Goal: Task Accomplishment & Management: Use online tool/utility

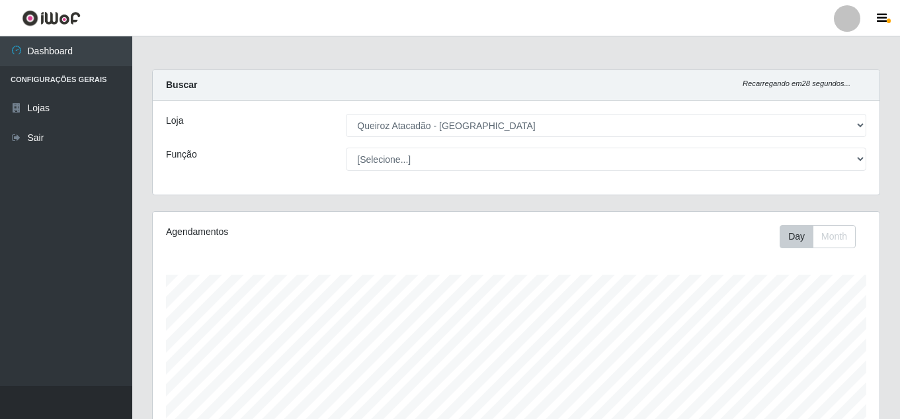
select select "462"
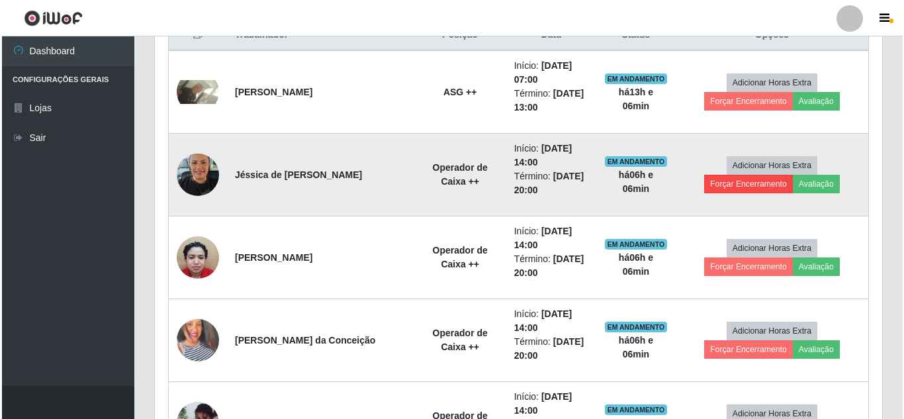
scroll to position [275, 727]
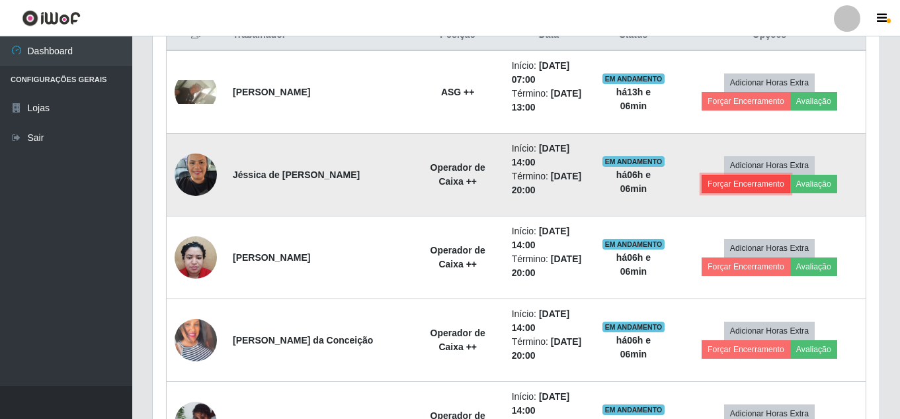
click at [791, 175] on button "Forçar Encerramento" at bounding box center [746, 184] width 89 height 19
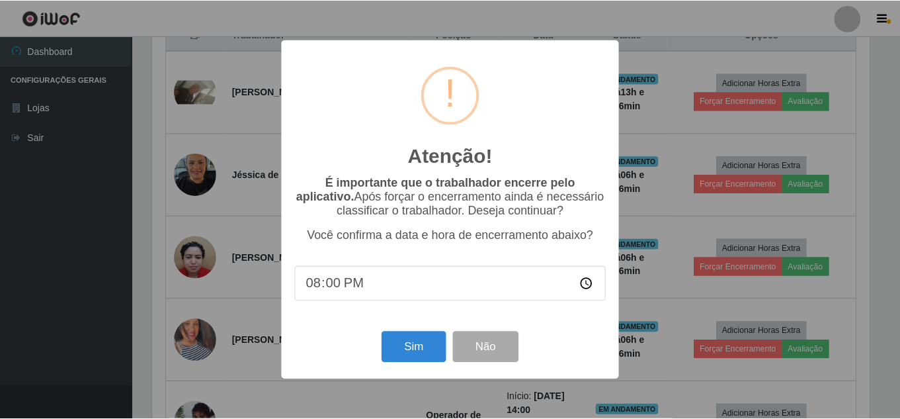
scroll to position [275, 720]
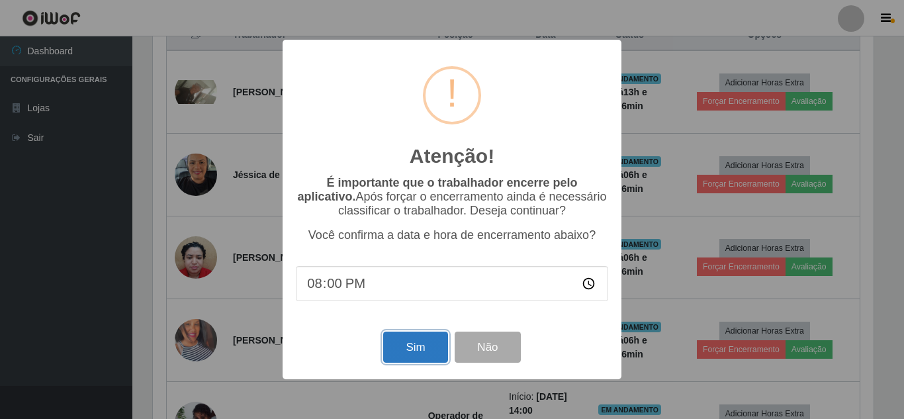
click at [425, 350] on button "Sim" at bounding box center [415, 346] width 64 height 31
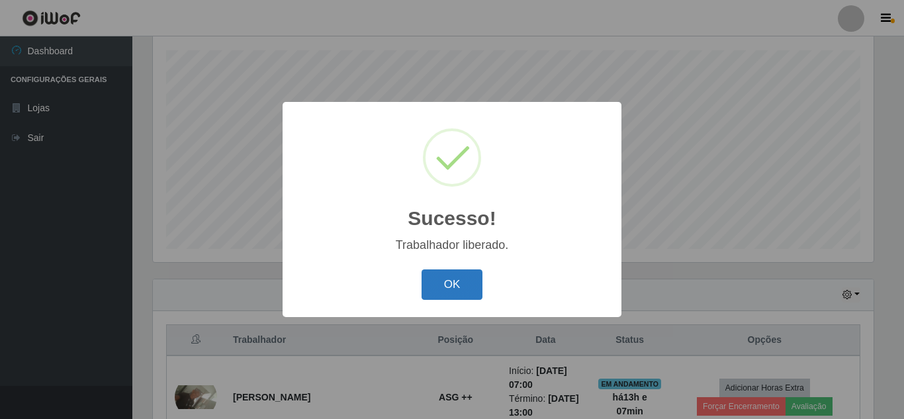
click at [451, 289] on button "OK" at bounding box center [452, 284] width 62 height 31
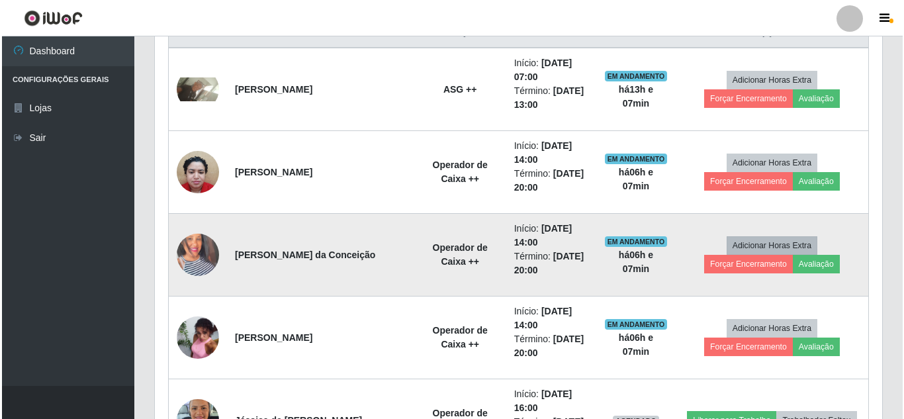
scroll to position [555, 0]
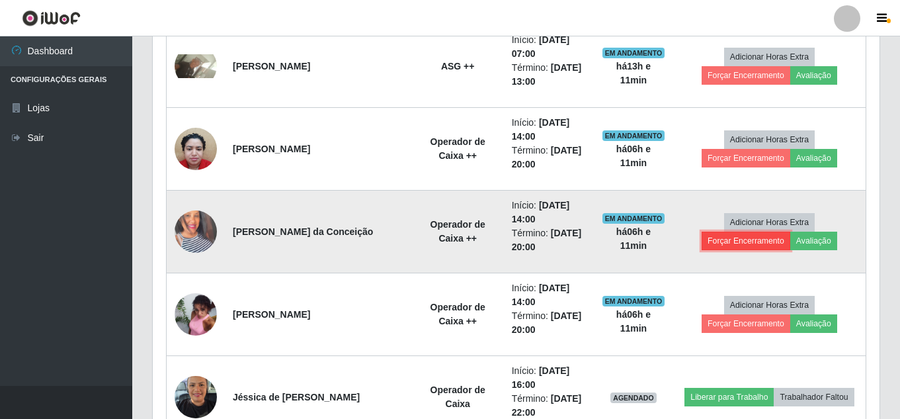
click at [791, 232] on button "Forçar Encerramento" at bounding box center [746, 241] width 89 height 19
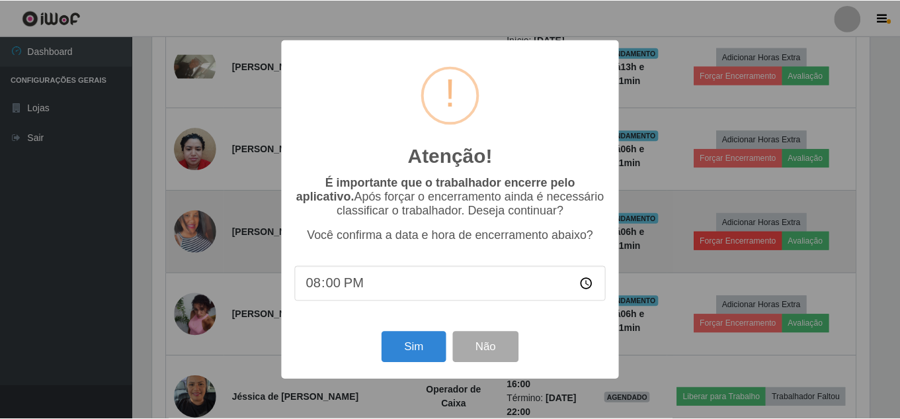
scroll to position [275, 720]
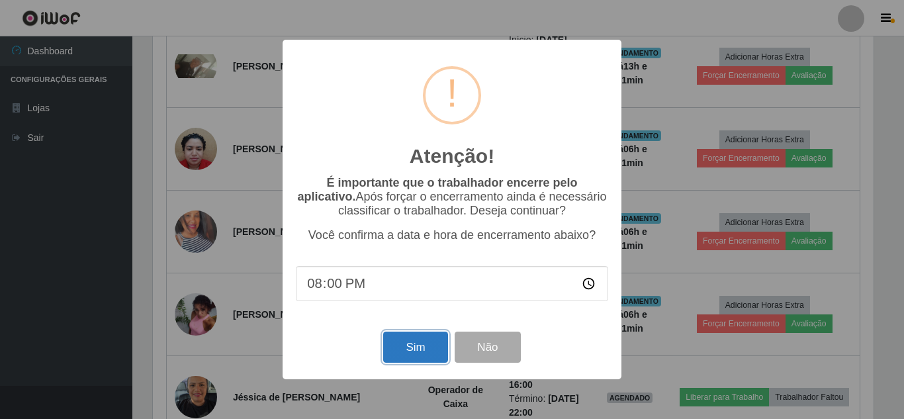
click at [420, 352] on button "Sim" at bounding box center [415, 346] width 64 height 31
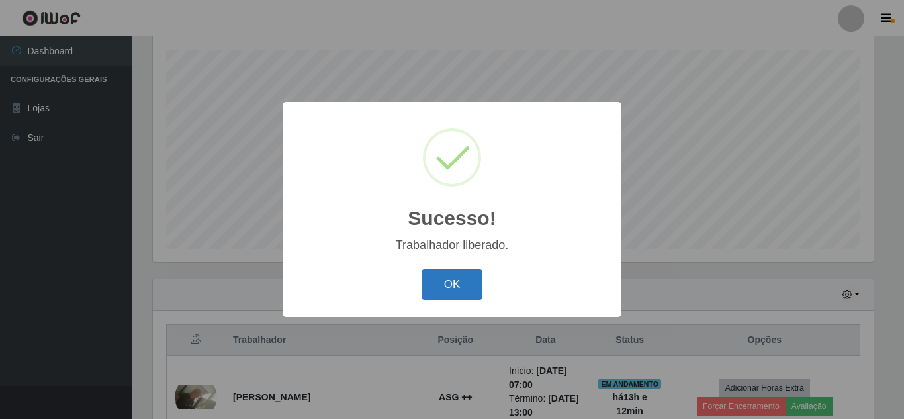
click at [447, 288] on button "OK" at bounding box center [452, 284] width 62 height 31
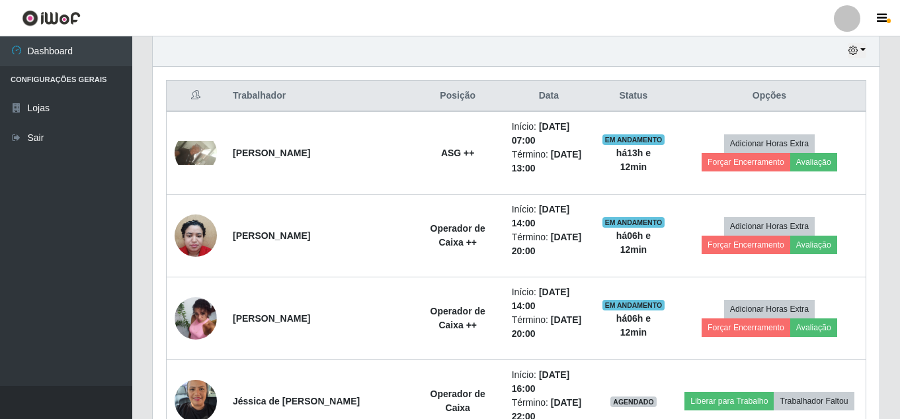
scroll to position [489, 0]
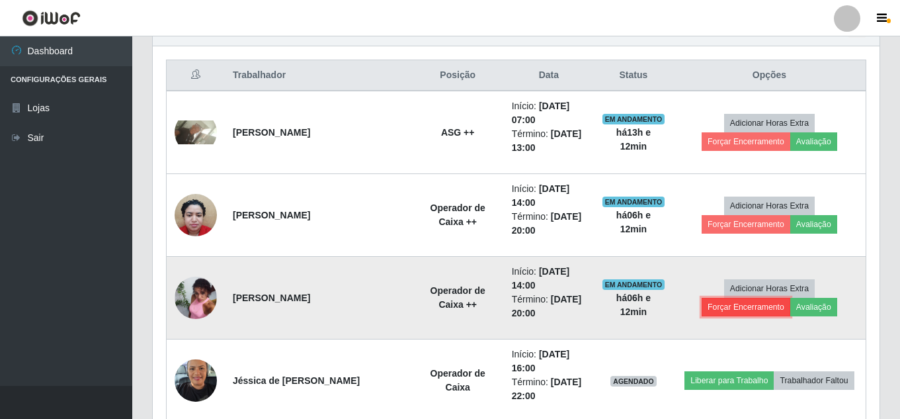
click at [791, 298] on button "Forçar Encerramento" at bounding box center [746, 307] width 89 height 19
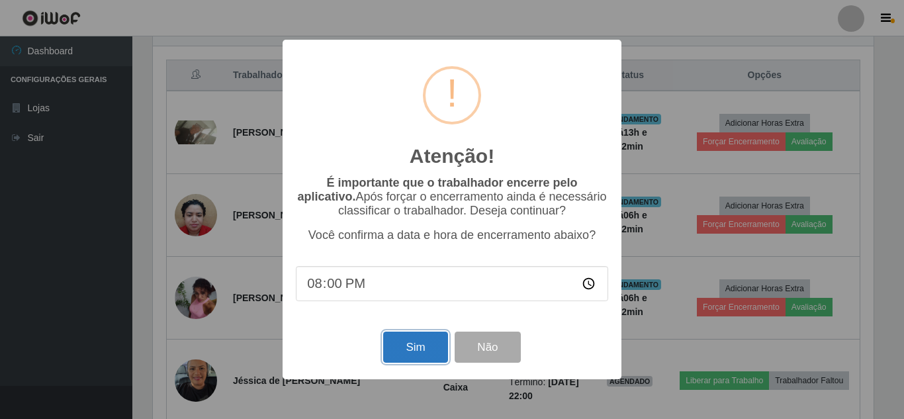
click at [402, 350] on button "Sim" at bounding box center [415, 346] width 64 height 31
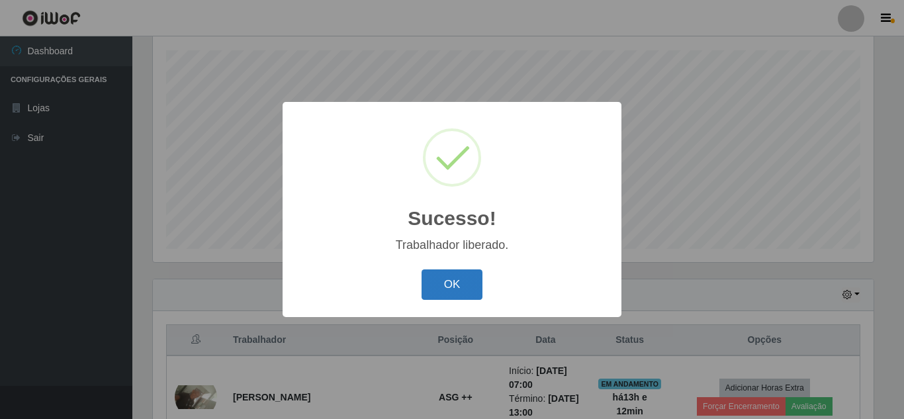
click at [462, 286] on button "OK" at bounding box center [452, 284] width 62 height 31
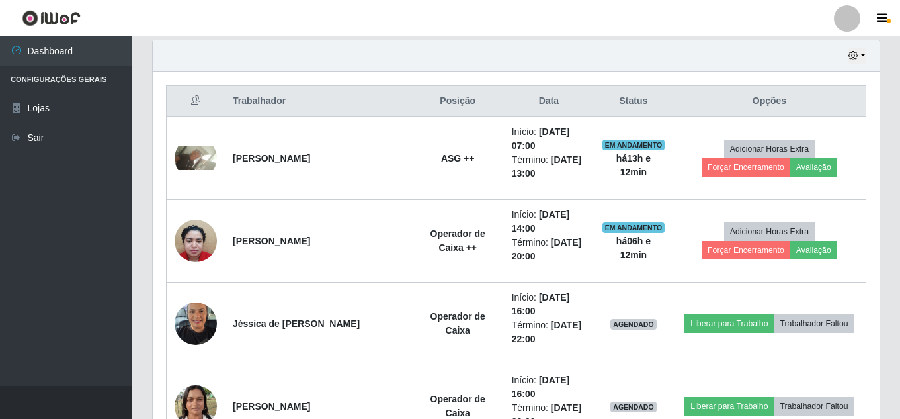
scroll to position [489, 0]
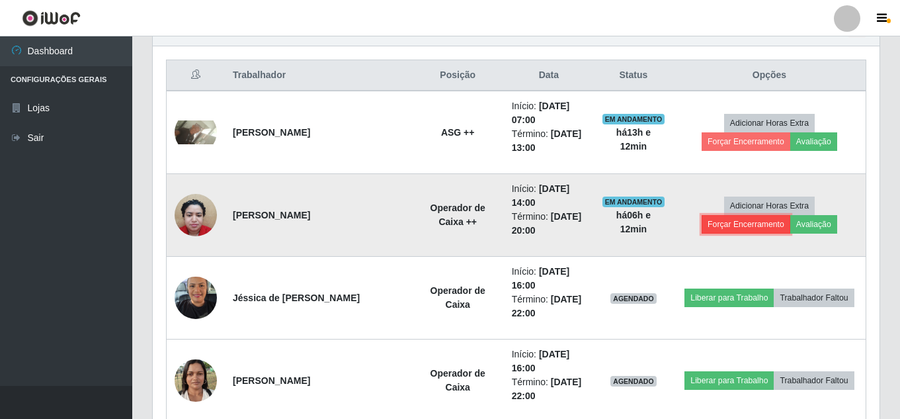
click at [791, 215] on button "Forçar Encerramento" at bounding box center [746, 224] width 89 height 19
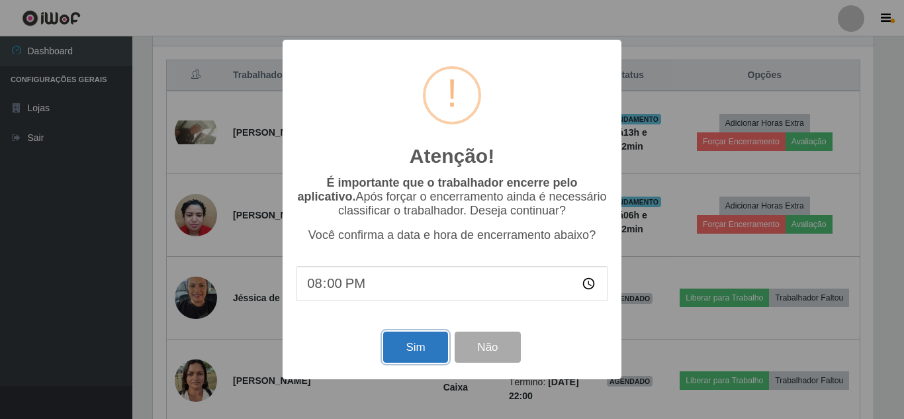
click at [411, 348] on button "Sim" at bounding box center [415, 346] width 64 height 31
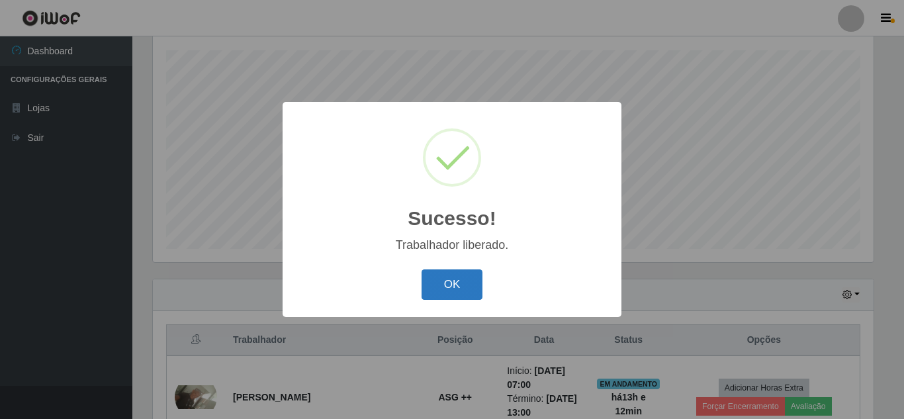
click at [466, 279] on button "OK" at bounding box center [452, 284] width 62 height 31
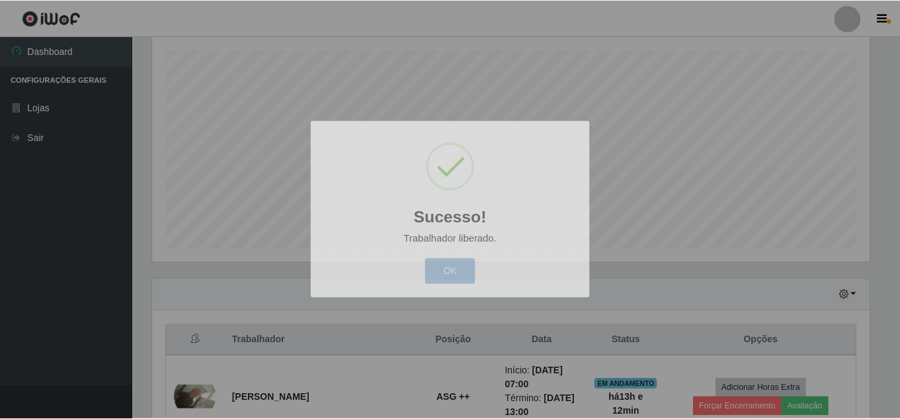
scroll to position [0, 0]
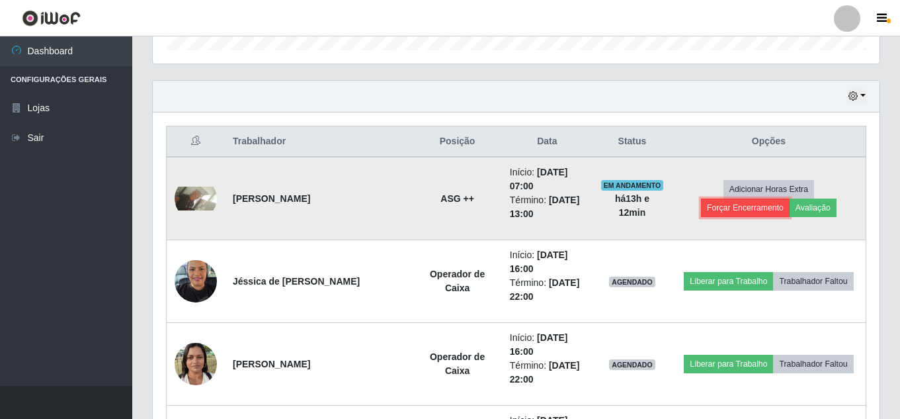
click at [790, 198] on button "Forçar Encerramento" at bounding box center [745, 207] width 89 height 19
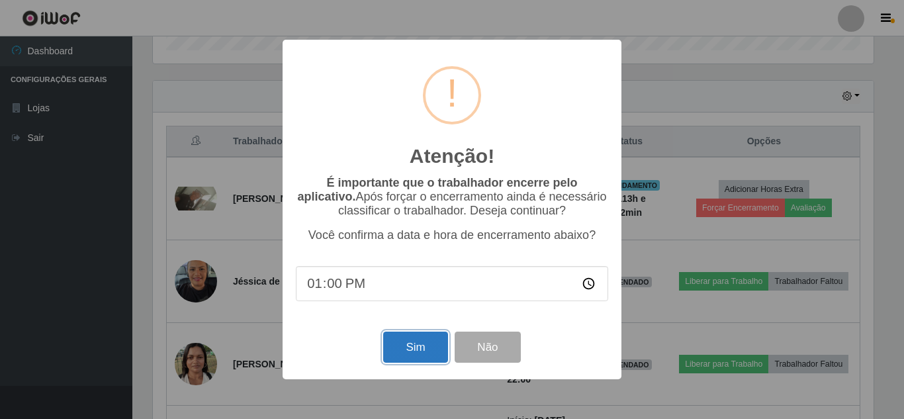
click at [435, 349] on button "Sim" at bounding box center [415, 346] width 64 height 31
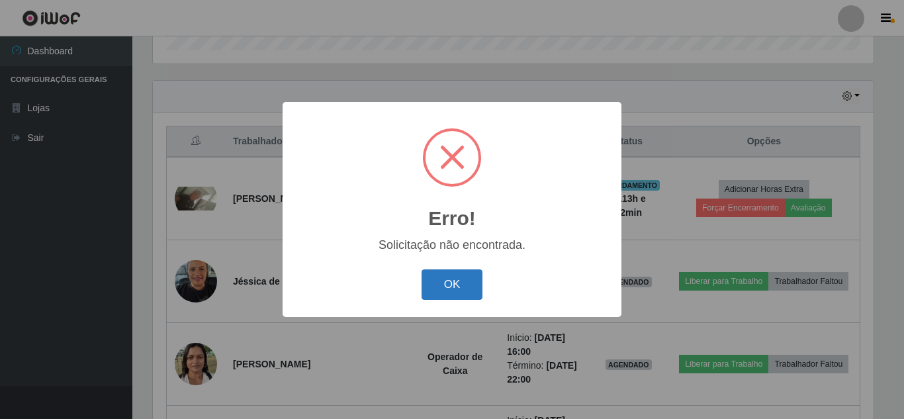
click at [435, 294] on button "OK" at bounding box center [452, 284] width 62 height 31
